Goal: Task Accomplishment & Management: Use online tool/utility

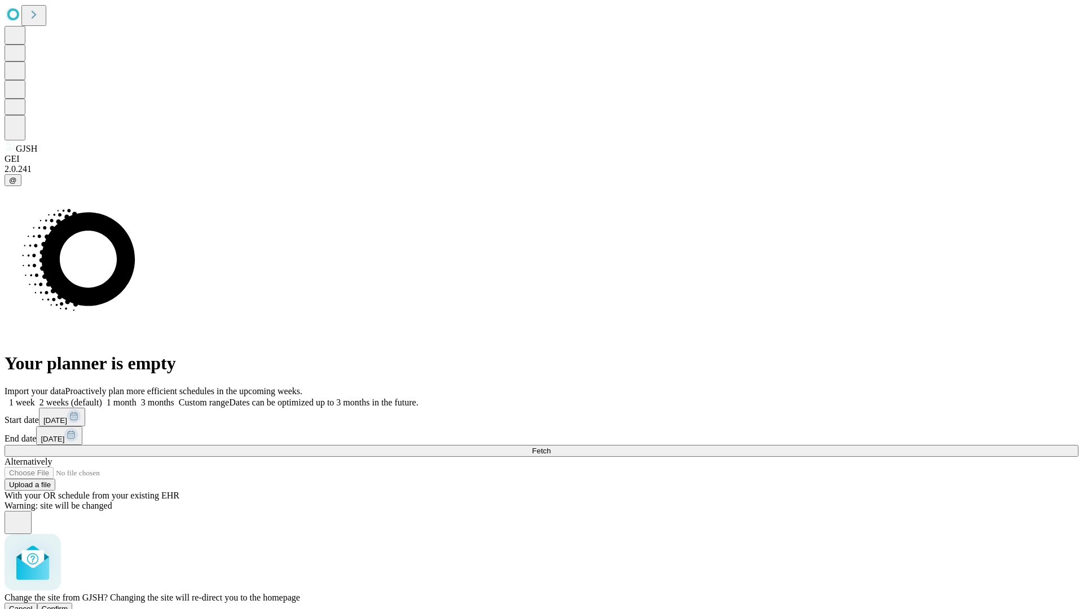
click at [68, 605] on span "Confirm" at bounding box center [55, 609] width 27 height 8
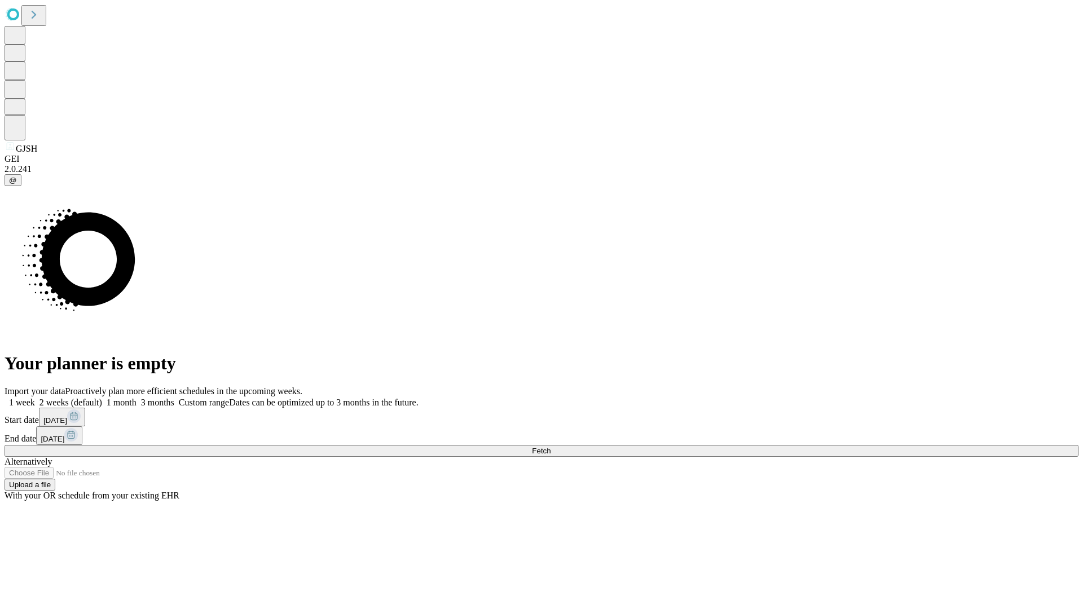
click at [102, 398] on label "2 weeks (default)" at bounding box center [68, 403] width 67 height 10
click at [551, 447] on span "Fetch" at bounding box center [541, 451] width 19 height 8
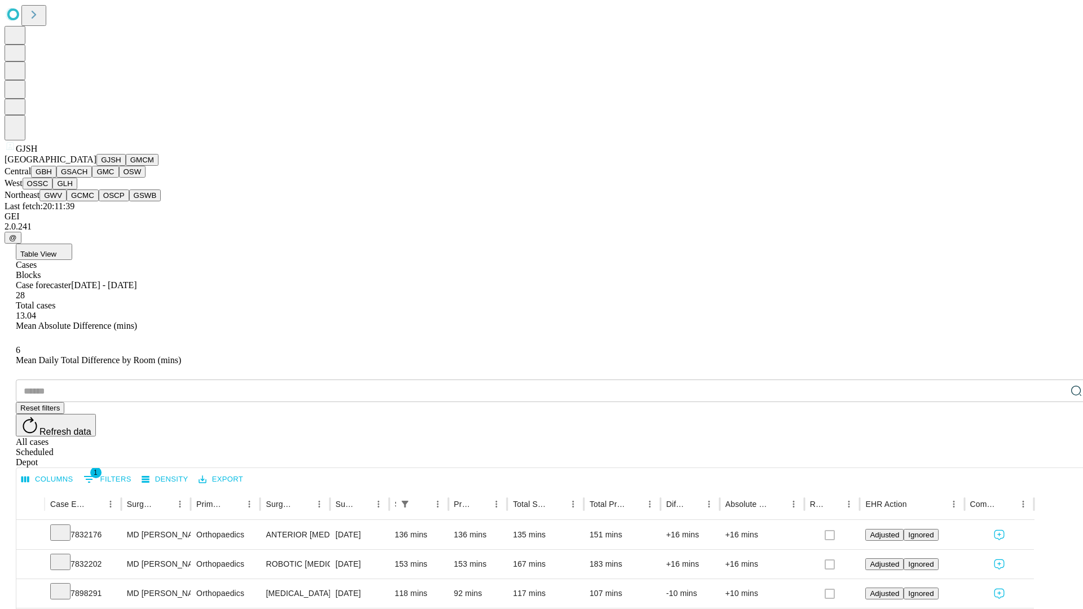
click at [126, 166] on button "GMCM" at bounding box center [142, 160] width 33 height 12
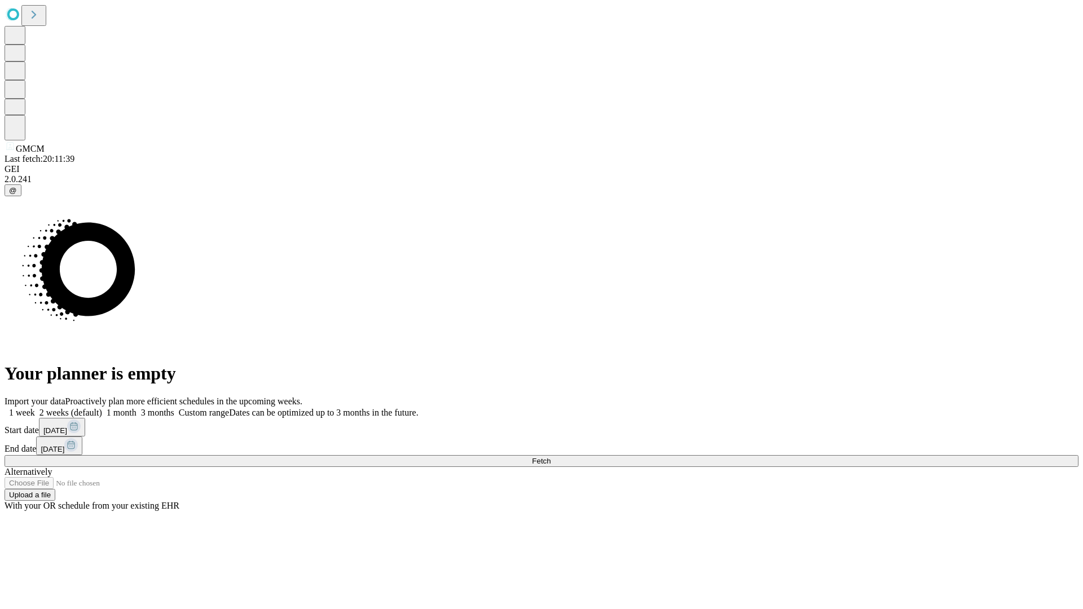
click at [102, 408] on label "2 weeks (default)" at bounding box center [68, 413] width 67 height 10
click at [551, 457] on span "Fetch" at bounding box center [541, 461] width 19 height 8
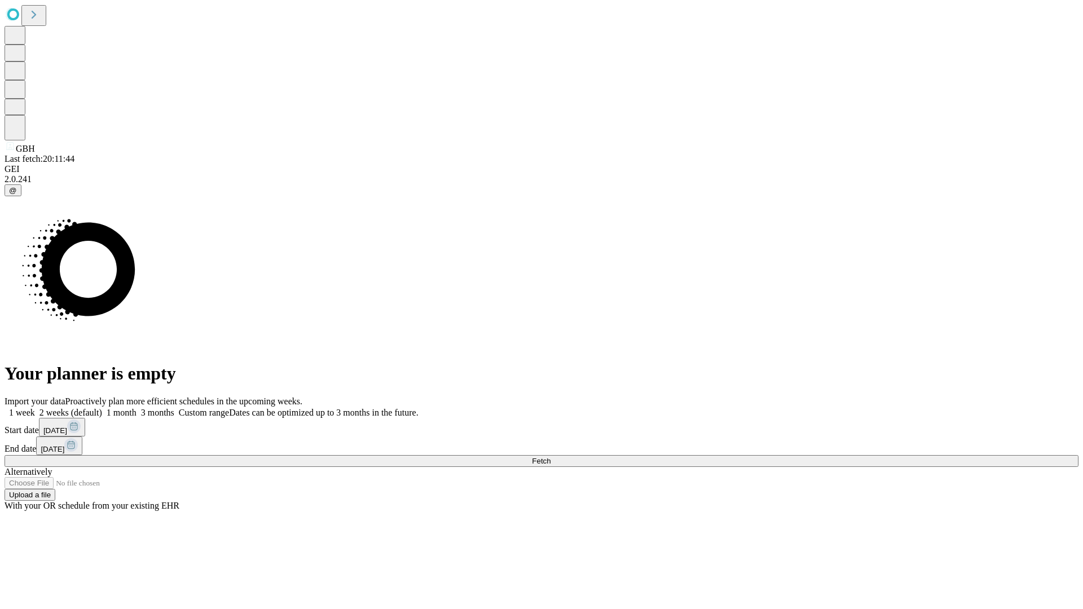
click at [102, 408] on label "2 weeks (default)" at bounding box center [68, 413] width 67 height 10
click at [551, 457] on span "Fetch" at bounding box center [541, 461] width 19 height 8
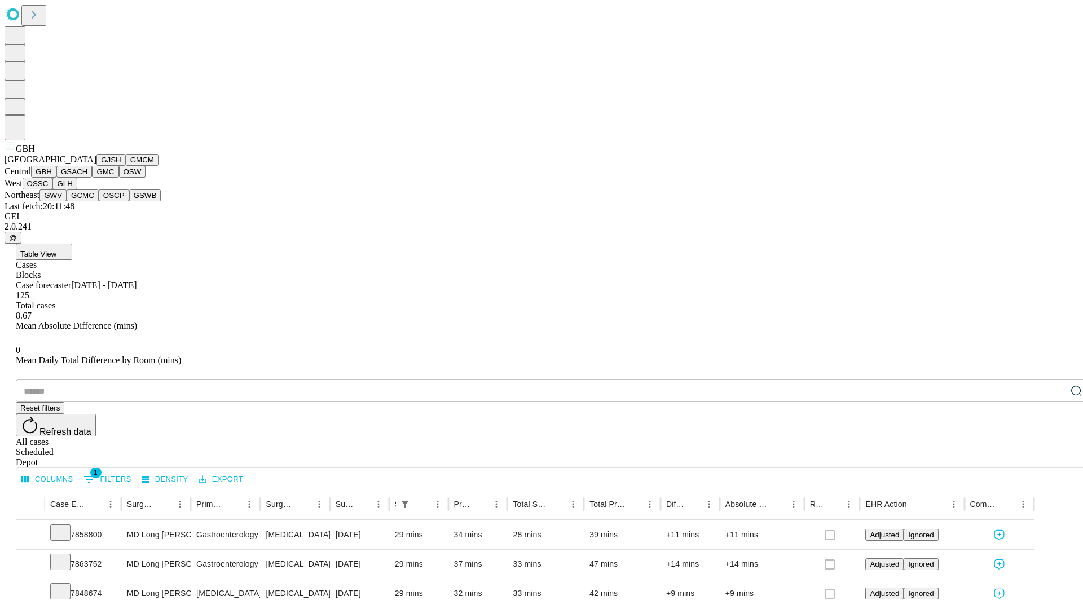
click at [87, 178] on button "GSACH" at bounding box center [74, 172] width 36 height 12
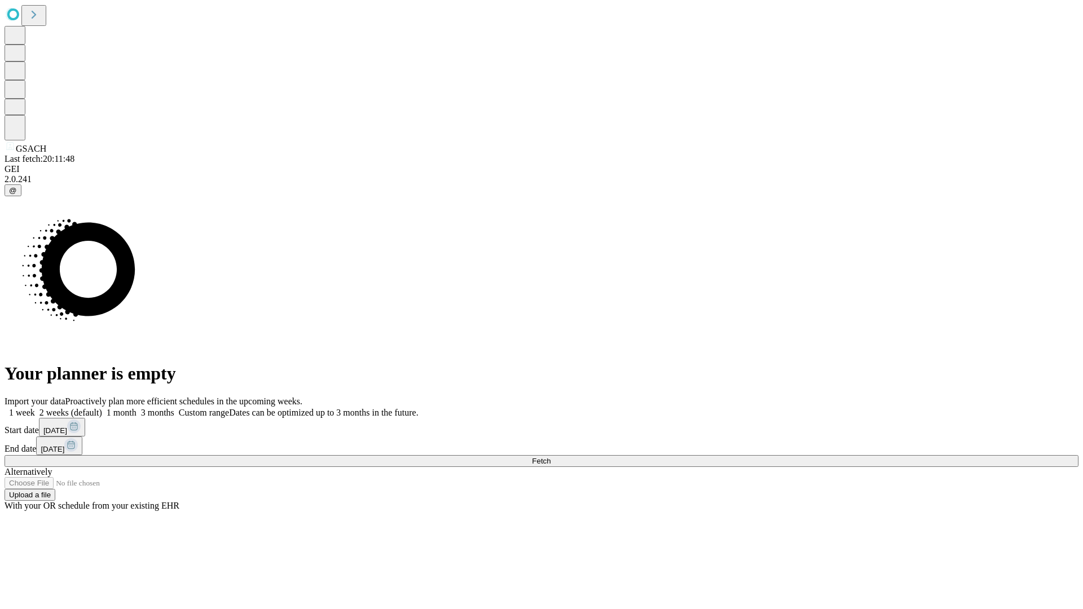
click at [102, 408] on label "2 weeks (default)" at bounding box center [68, 413] width 67 height 10
click at [551, 457] on span "Fetch" at bounding box center [541, 461] width 19 height 8
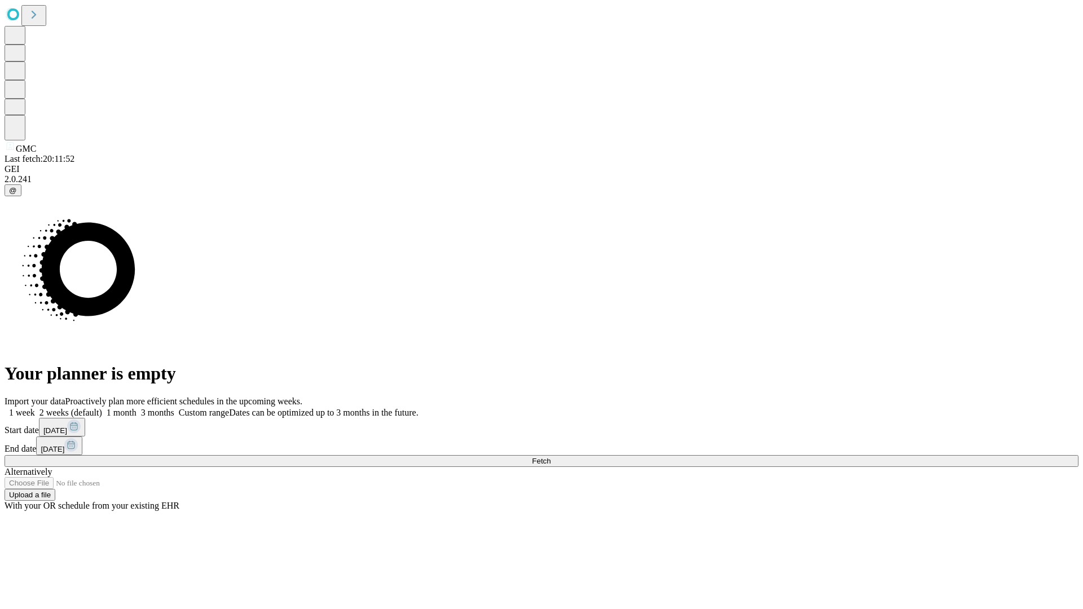
click at [102, 408] on label "2 weeks (default)" at bounding box center [68, 413] width 67 height 10
click at [551, 457] on span "Fetch" at bounding box center [541, 461] width 19 height 8
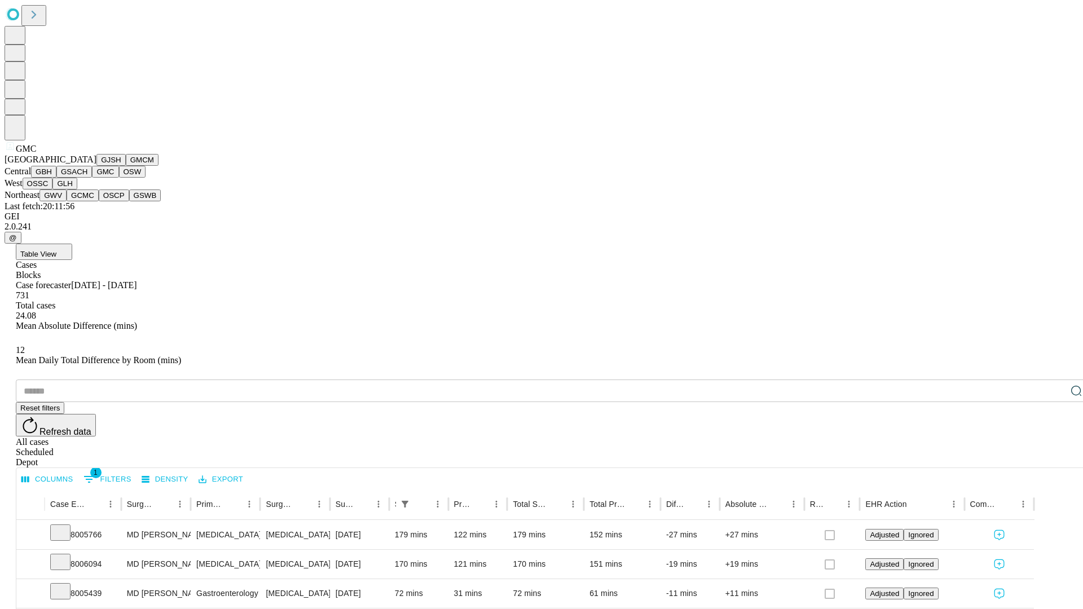
click at [119, 178] on button "OSW" at bounding box center [132, 172] width 27 height 12
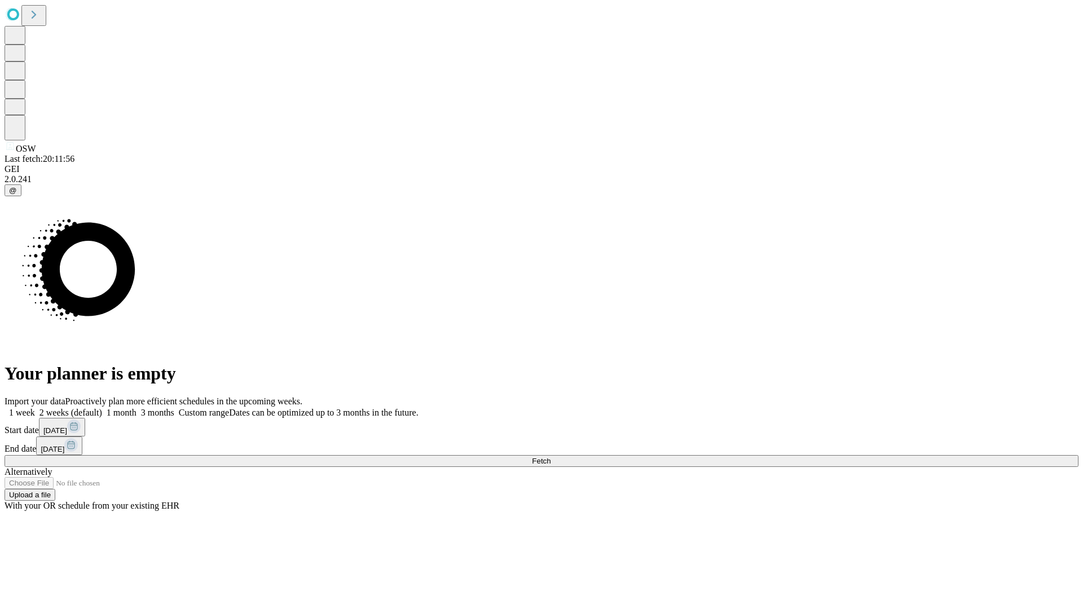
click at [102, 408] on label "2 weeks (default)" at bounding box center [68, 413] width 67 height 10
click at [551, 457] on span "Fetch" at bounding box center [541, 461] width 19 height 8
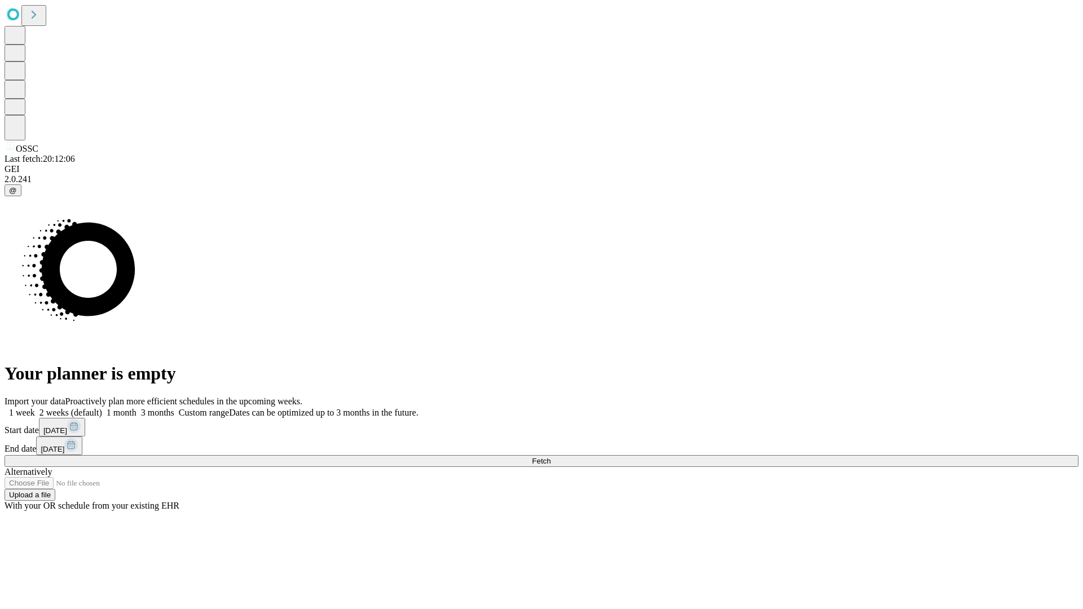
click at [102, 408] on label "2 weeks (default)" at bounding box center [68, 413] width 67 height 10
click at [551, 457] on span "Fetch" at bounding box center [541, 461] width 19 height 8
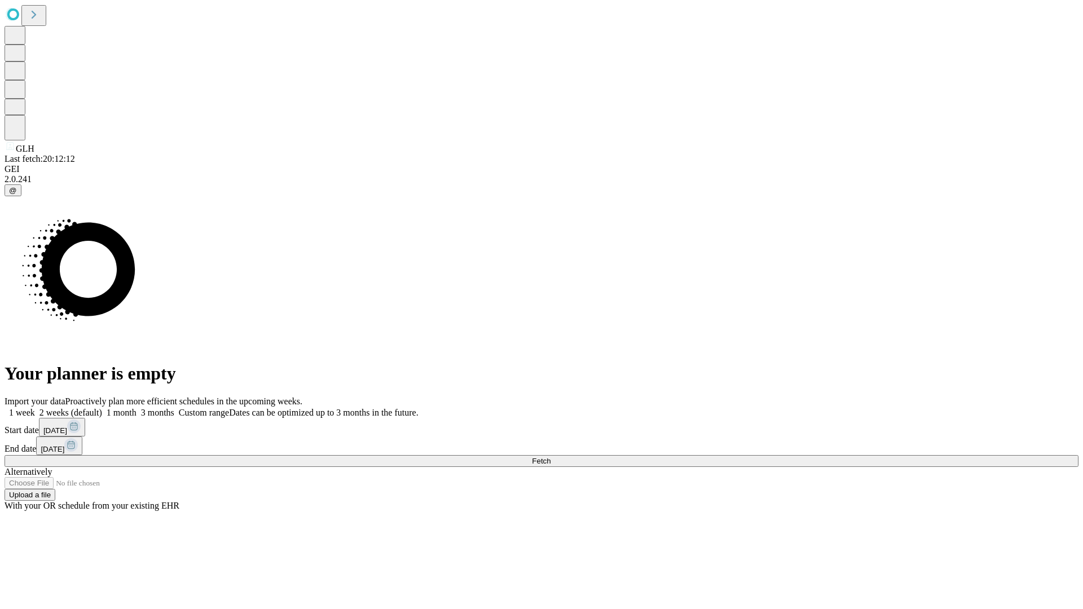
click at [102, 408] on label "2 weeks (default)" at bounding box center [68, 413] width 67 height 10
click at [551, 457] on span "Fetch" at bounding box center [541, 461] width 19 height 8
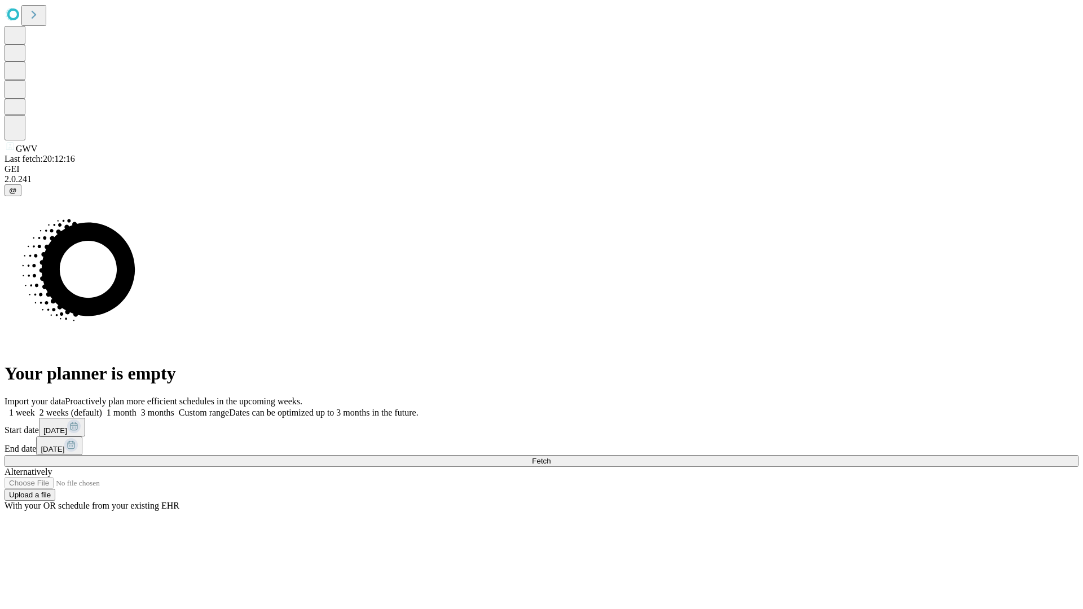
click at [102, 408] on label "2 weeks (default)" at bounding box center [68, 413] width 67 height 10
click at [551, 457] on span "Fetch" at bounding box center [541, 461] width 19 height 8
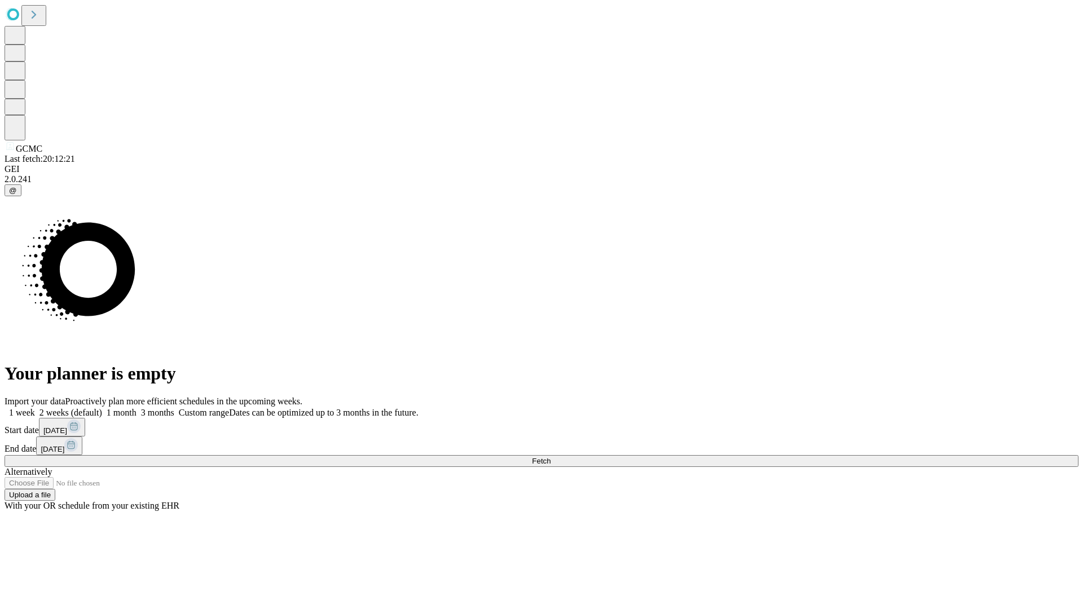
click at [102, 408] on label "2 weeks (default)" at bounding box center [68, 413] width 67 height 10
click at [551, 457] on span "Fetch" at bounding box center [541, 461] width 19 height 8
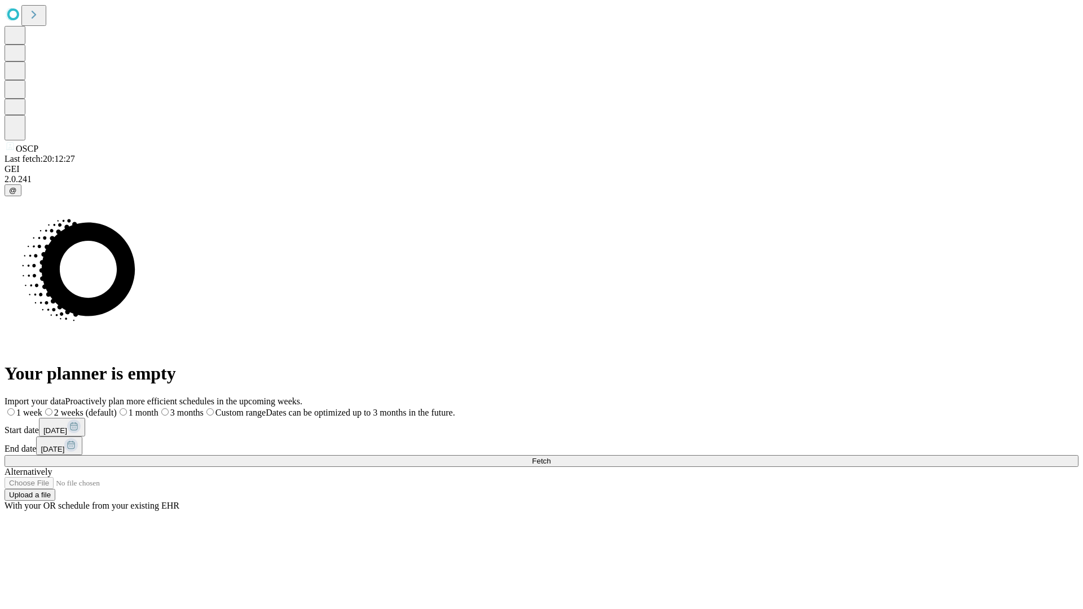
click at [117, 408] on label "2 weeks (default)" at bounding box center [79, 413] width 74 height 10
click at [551, 457] on span "Fetch" at bounding box center [541, 461] width 19 height 8
